Goal: Information Seeking & Learning: Learn about a topic

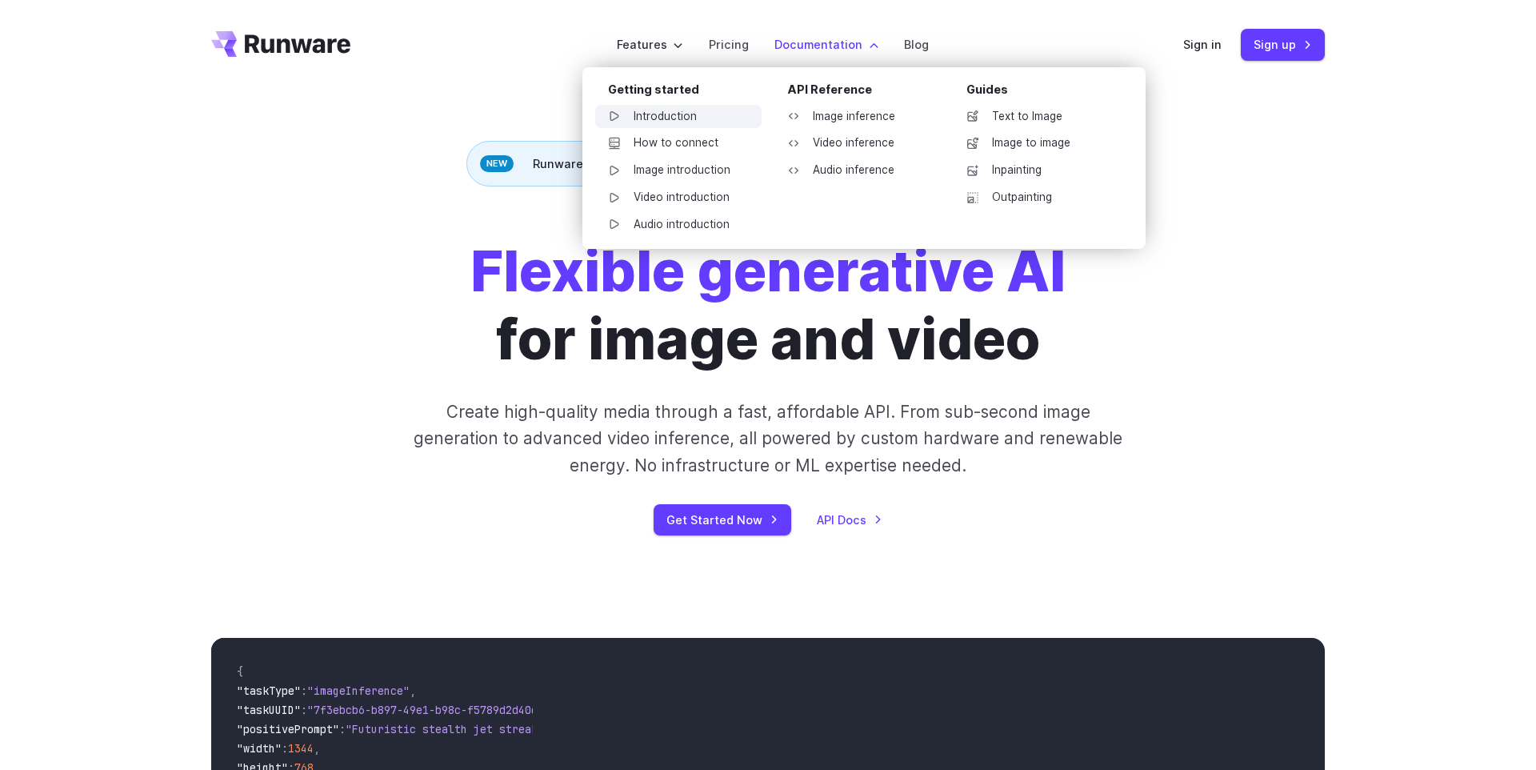
click at [630, 109] on link "Introduction" at bounding box center [678, 117] width 166 height 24
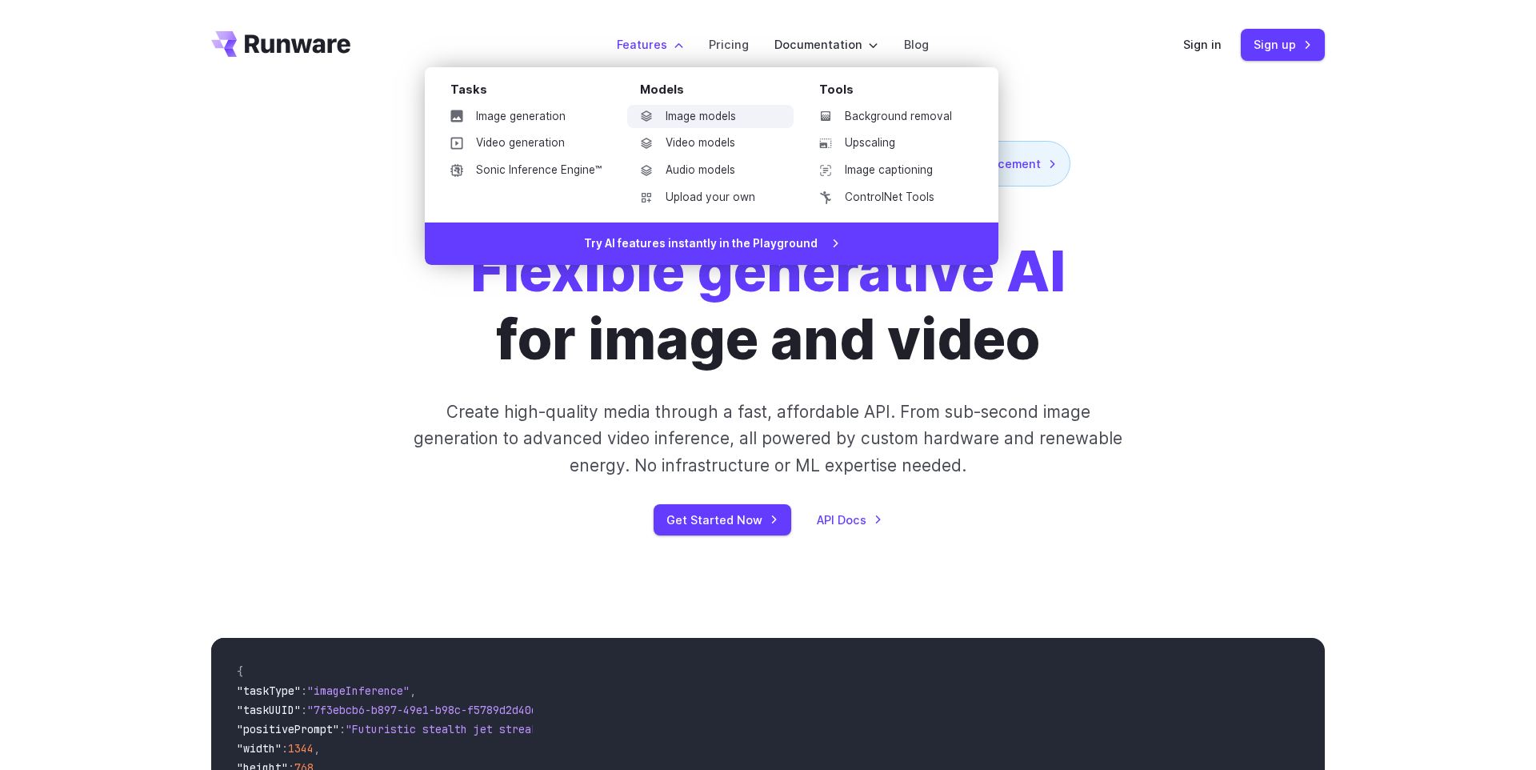
click at [707, 109] on link "Image models" at bounding box center [710, 117] width 166 height 24
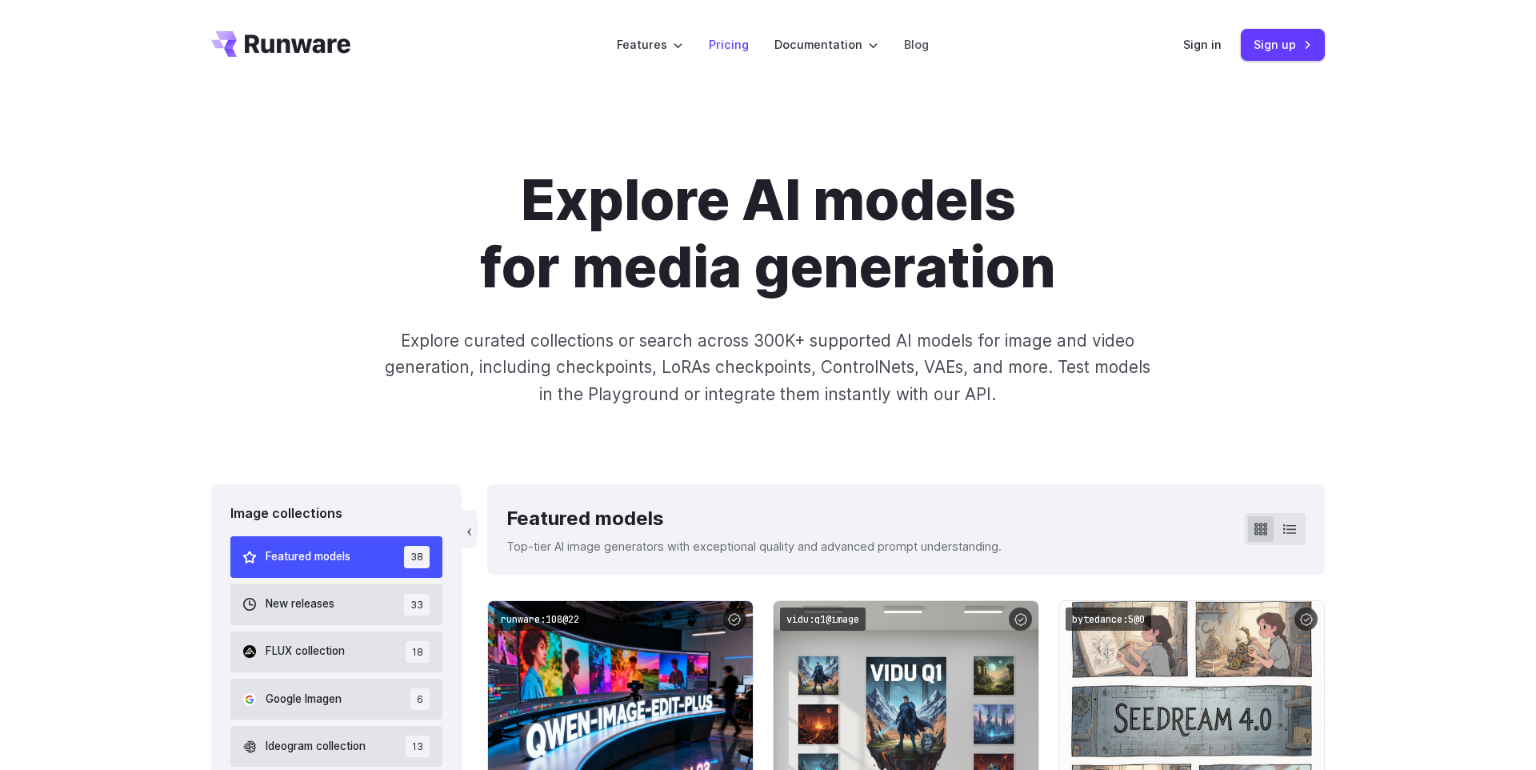
click at [725, 52] on link "Pricing" at bounding box center [729, 44] width 40 height 18
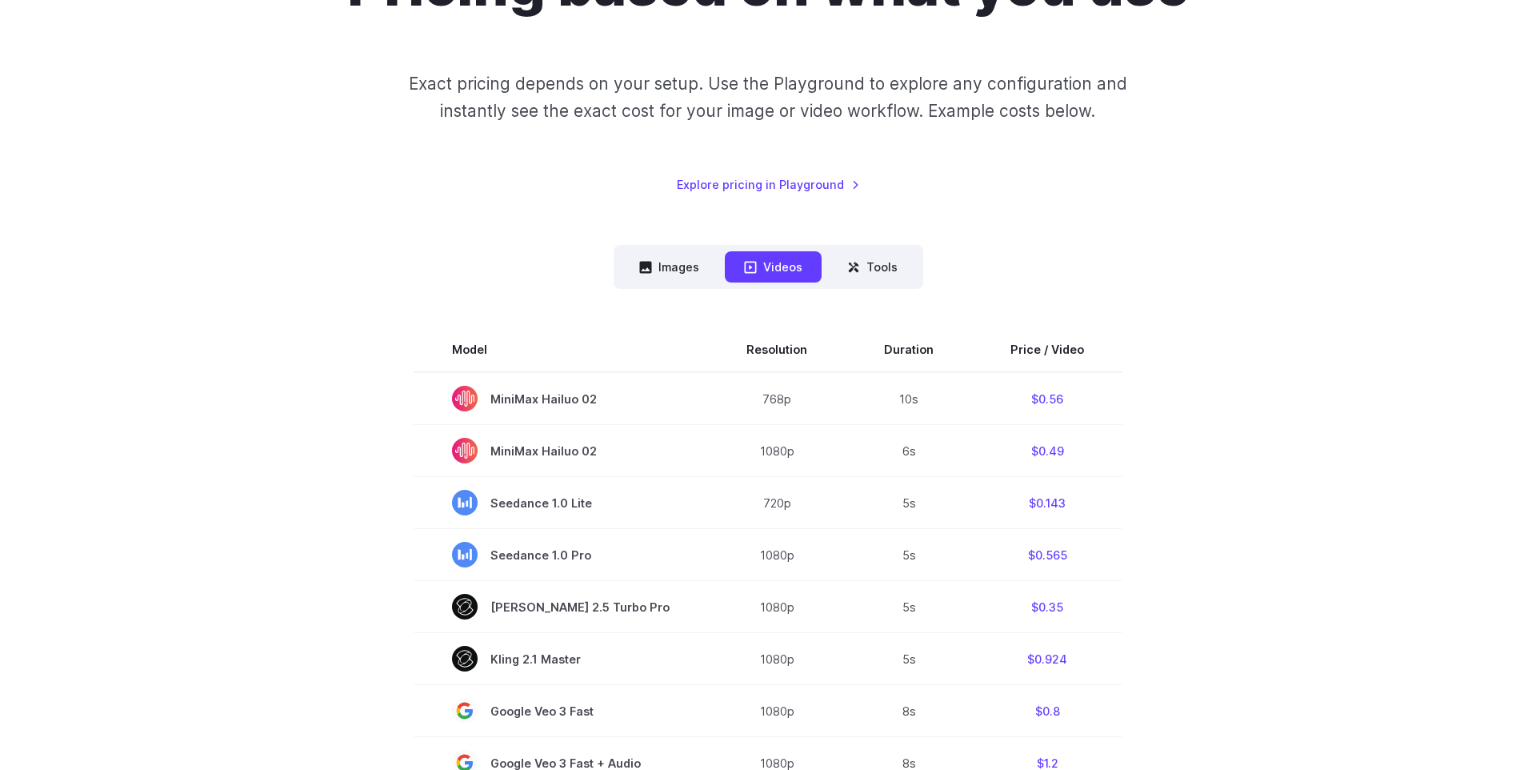
scroll to position [218, 0]
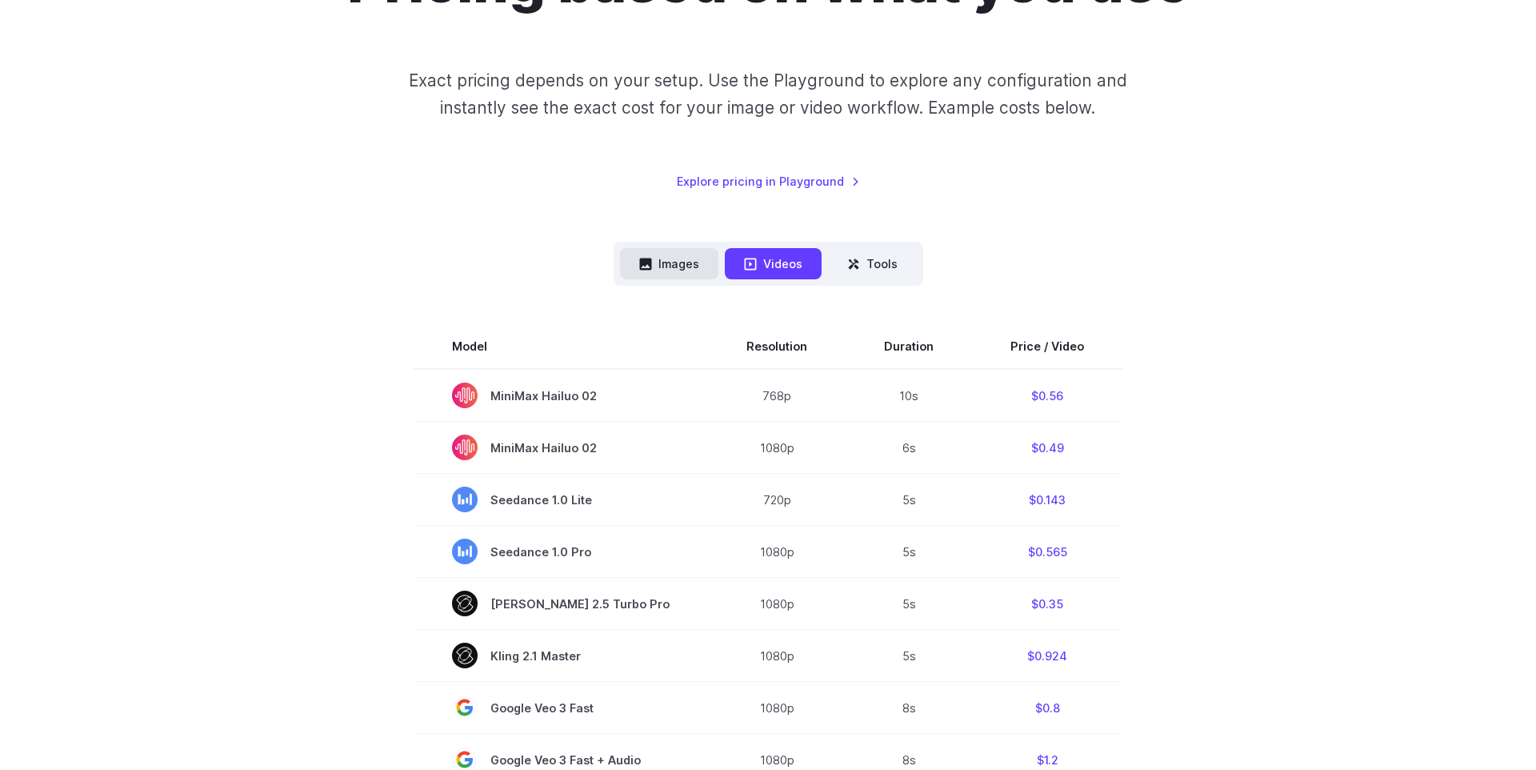
click at [661, 273] on button "Images" at bounding box center [669, 263] width 98 height 31
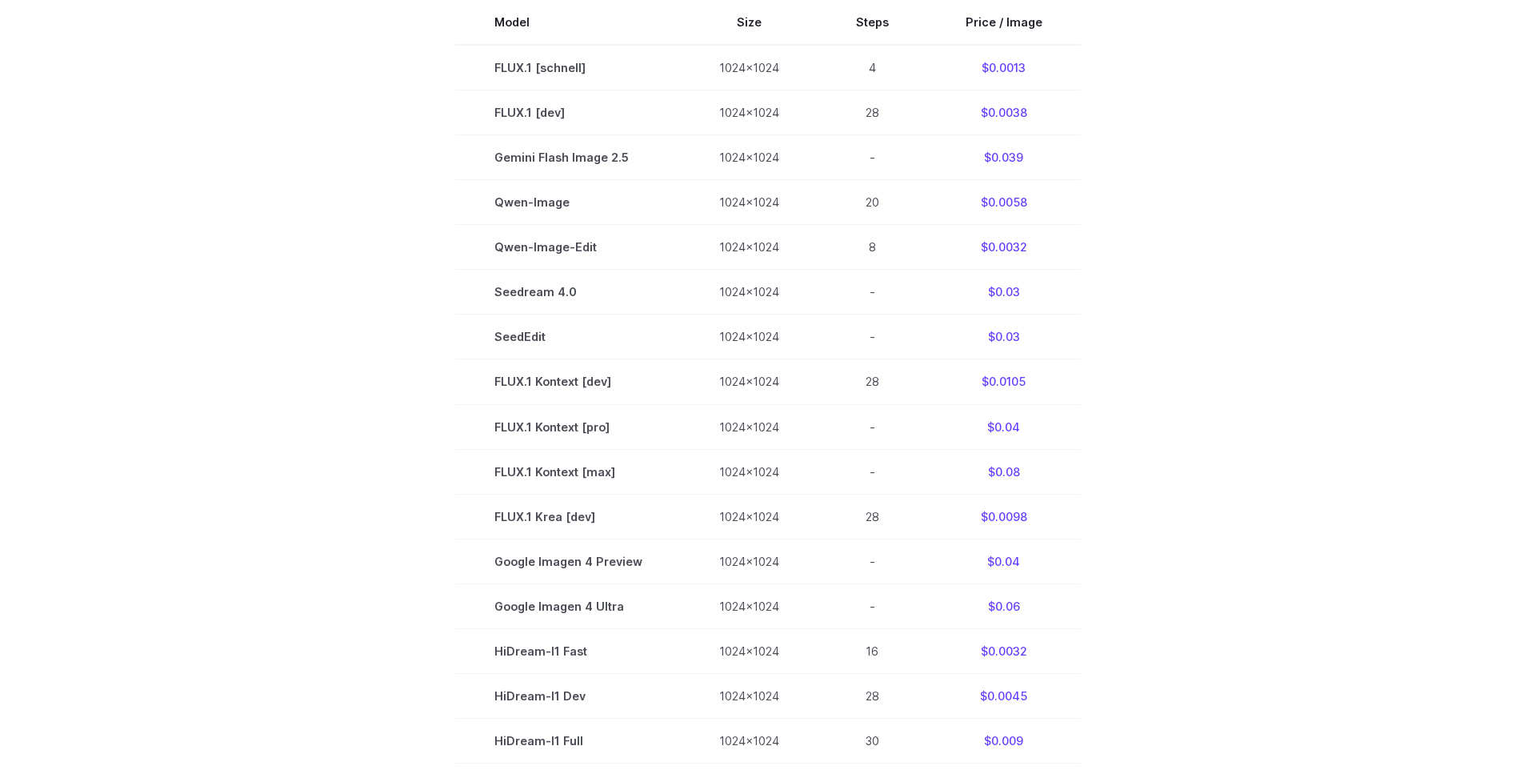
scroll to position [201, 0]
